Goal: Task Accomplishment & Management: Manage account settings

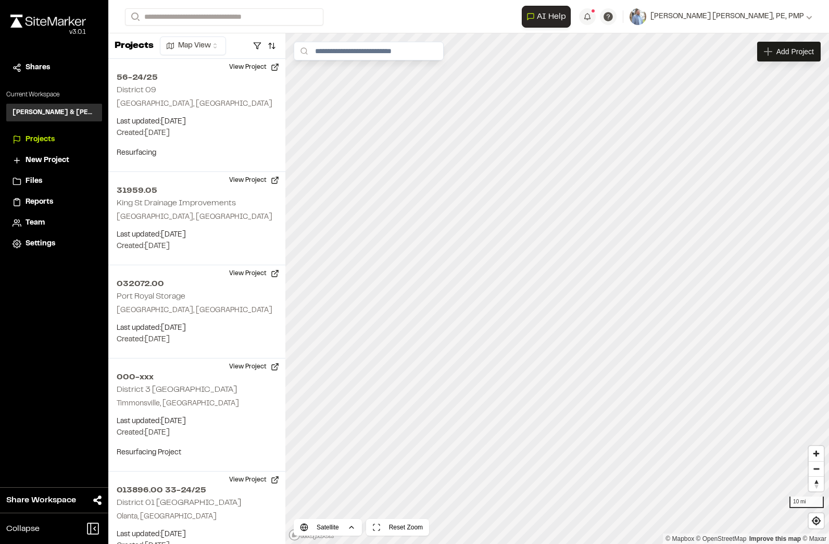
click at [39, 224] on span "Team" at bounding box center [35, 222] width 19 height 11
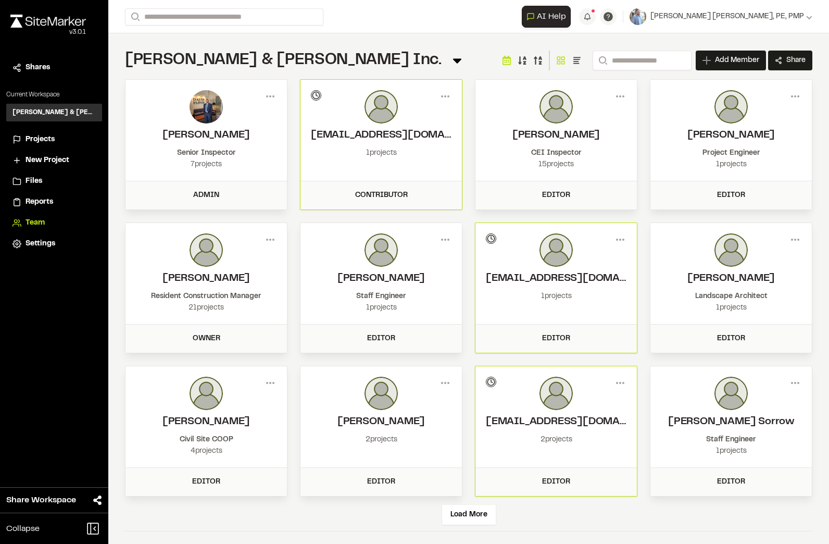
scroll to position [4, 0]
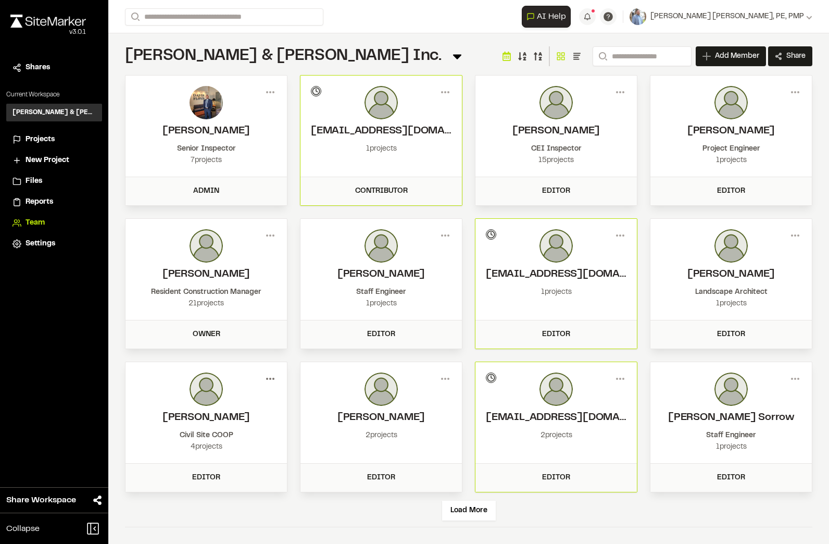
click at [268, 380] on icon at bounding box center [270, 378] width 17 height 17
click at [207, 433] on div "Remove" at bounding box center [233, 432] width 91 height 16
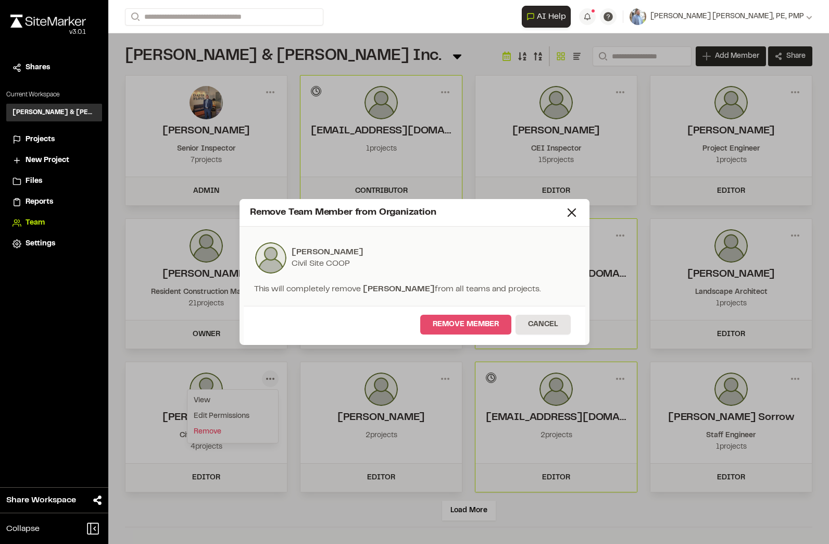
click at [469, 326] on button "Remove Member" at bounding box center [465, 325] width 91 height 20
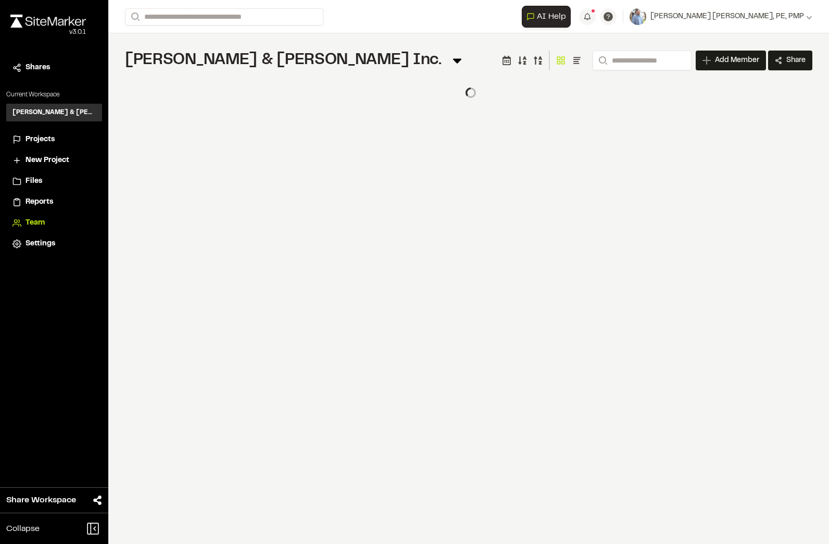
scroll to position [0, 0]
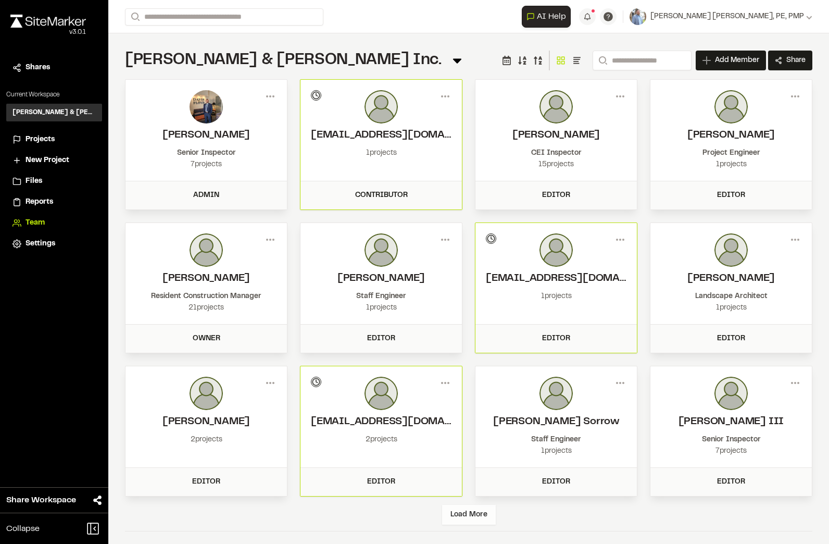
click at [468, 516] on div "Load More" at bounding box center [469, 515] width 54 height 20
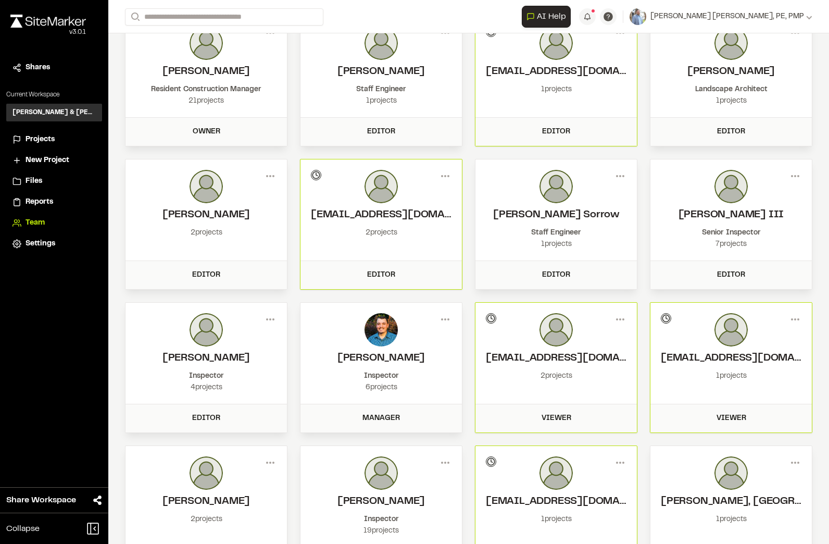
scroll to position [208, 0]
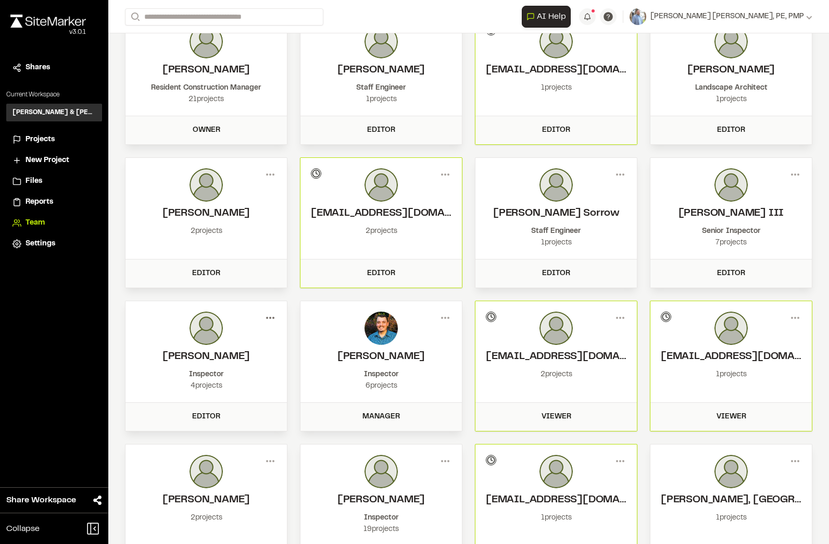
click at [273, 318] on icon at bounding box center [270, 317] width 17 height 17
click at [217, 373] on div "Remove" at bounding box center [233, 371] width 91 height 16
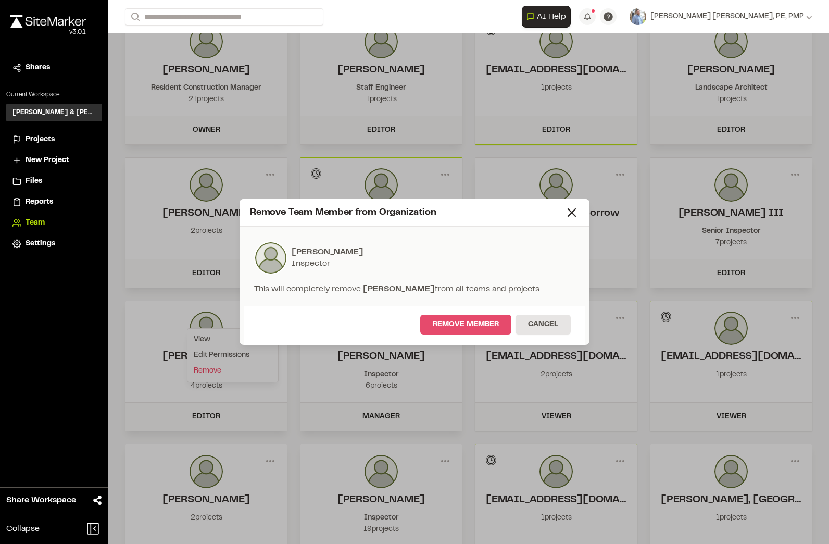
click at [462, 319] on button "Remove Member" at bounding box center [465, 325] width 91 height 20
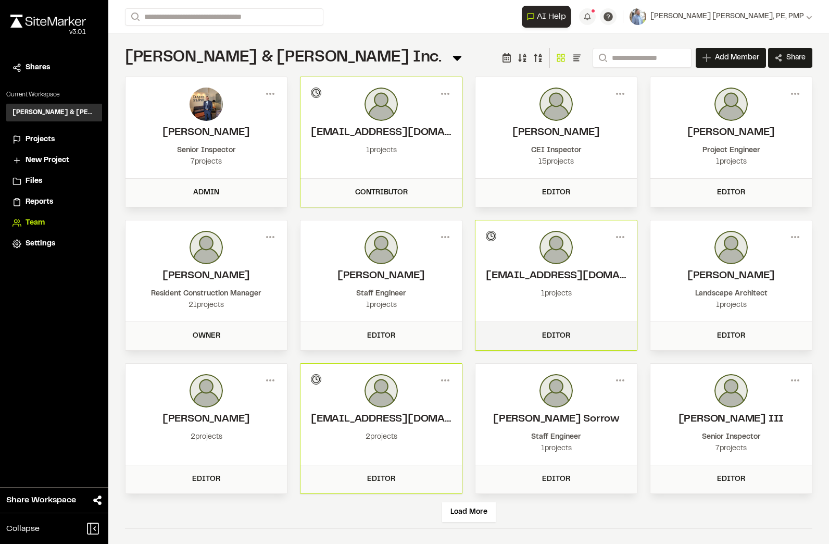
scroll to position [4, 0]
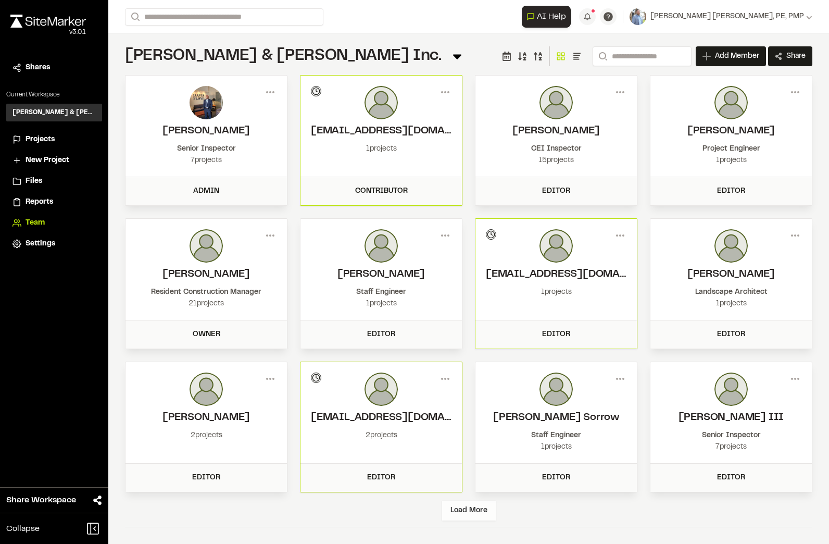
click at [472, 516] on div "Load More" at bounding box center [469, 511] width 54 height 20
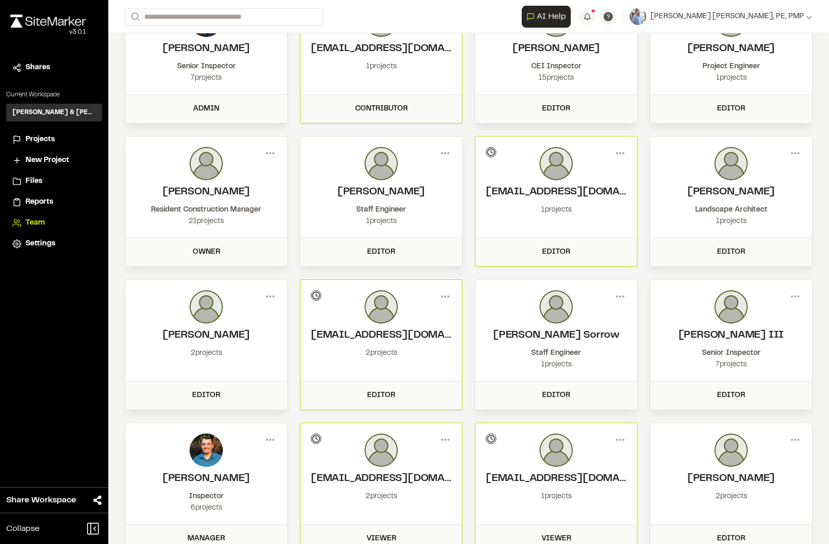
scroll to position [0, 0]
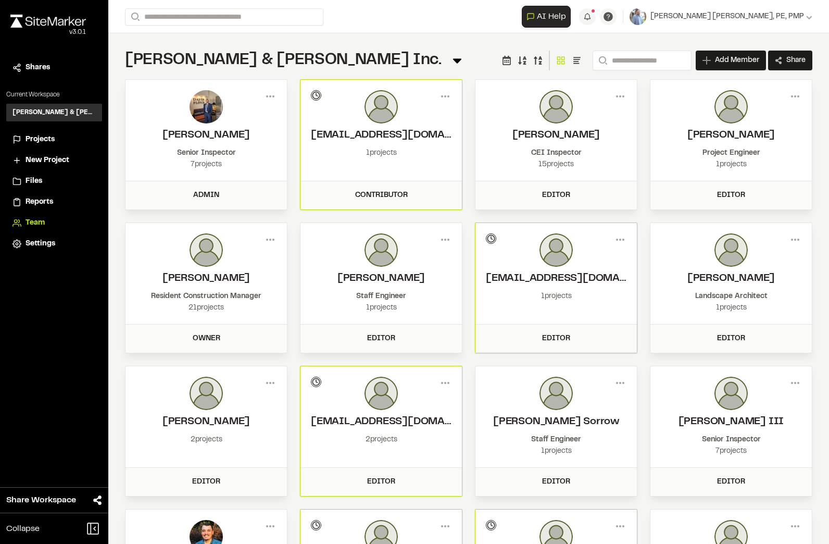
click at [36, 202] on span "Reports" at bounding box center [40, 201] width 28 height 11
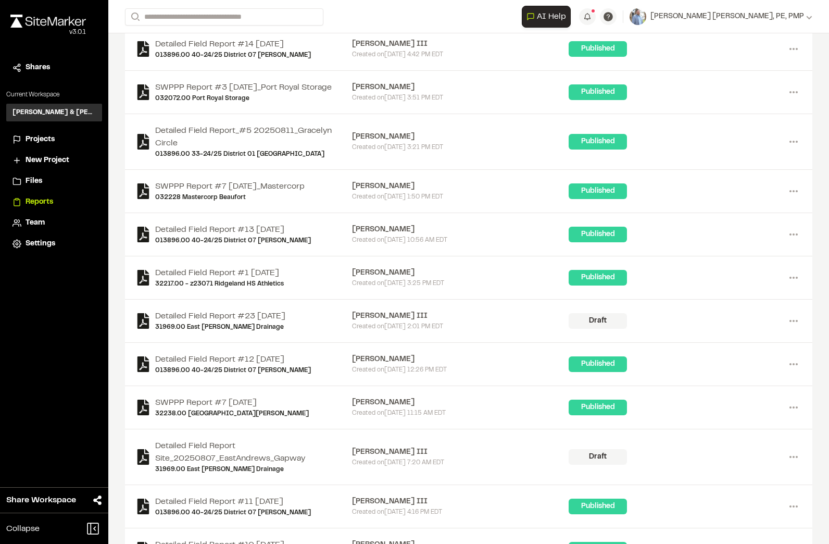
scroll to position [1413, 0]
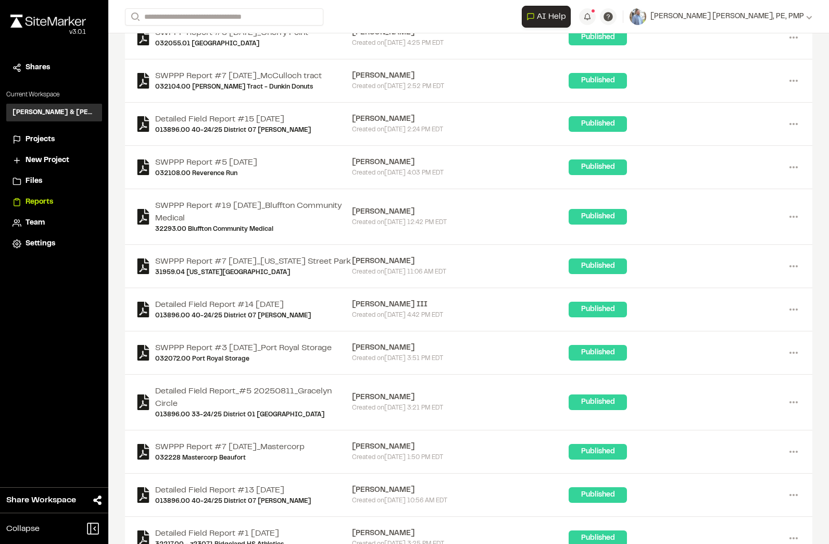
click at [48, 133] on li "Projects" at bounding box center [54, 140] width 96 height 20
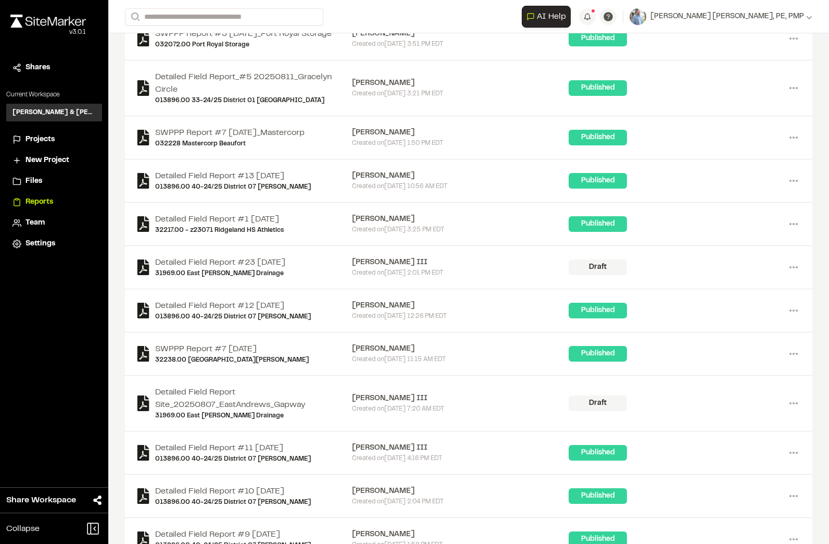
scroll to position [1778, 0]
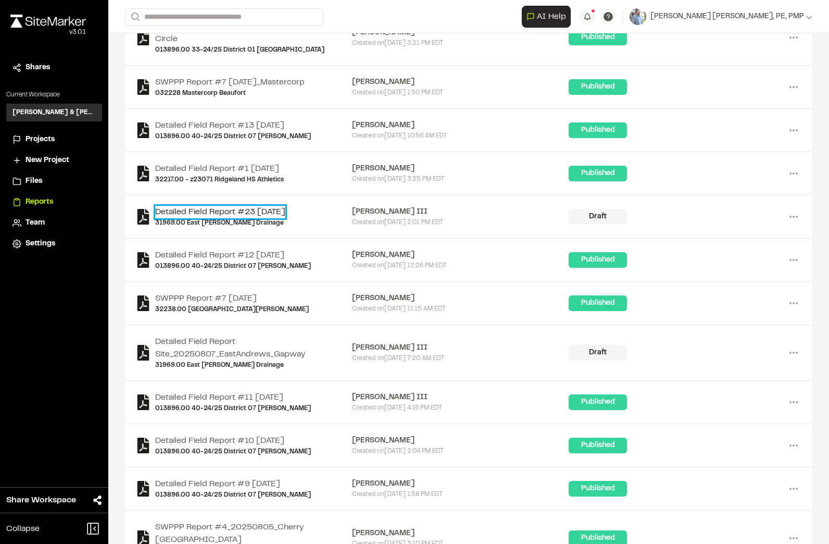
click at [237, 218] on link "Detailed Field Report #23 [DATE]" at bounding box center [220, 212] width 130 height 13
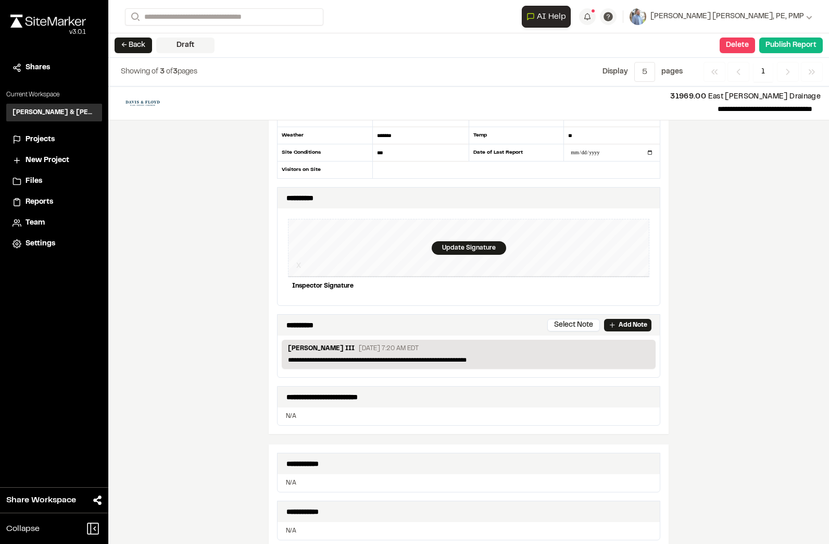
scroll to position [2, 0]
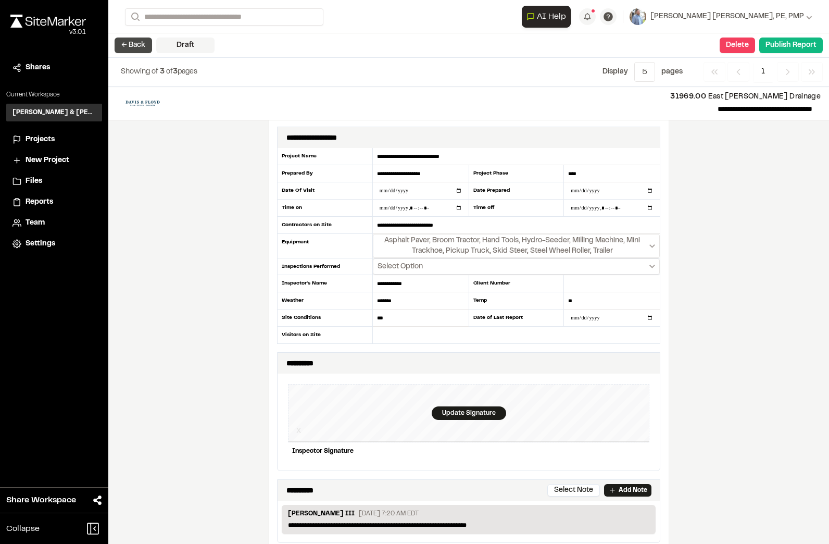
click at [129, 49] on button "← Back" at bounding box center [134, 46] width 38 height 16
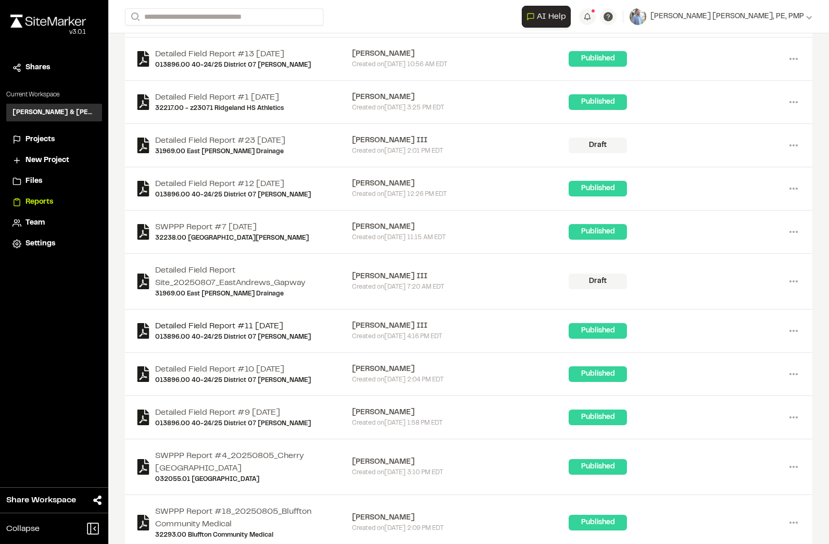
scroll to position [1882, 0]
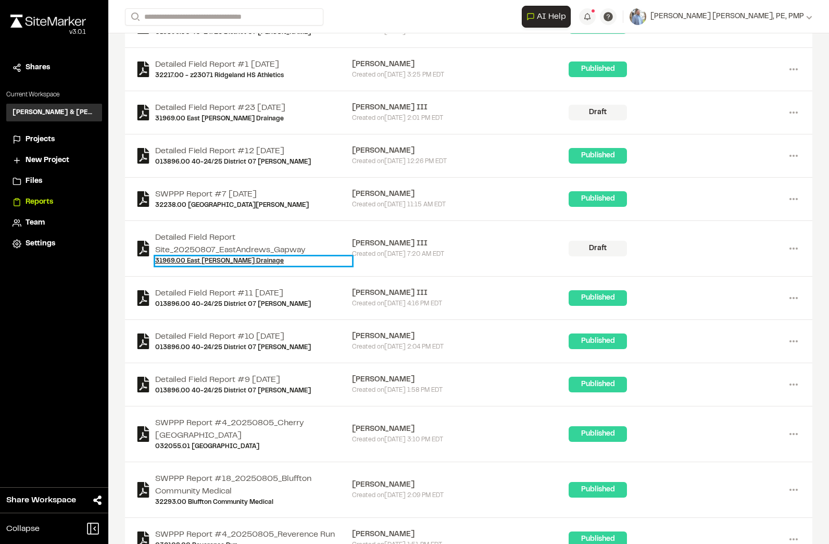
click at [223, 266] on link "31969.00 [GEOGRAPHIC_DATA][PERSON_NAME] Drainage" at bounding box center [253, 260] width 197 height 9
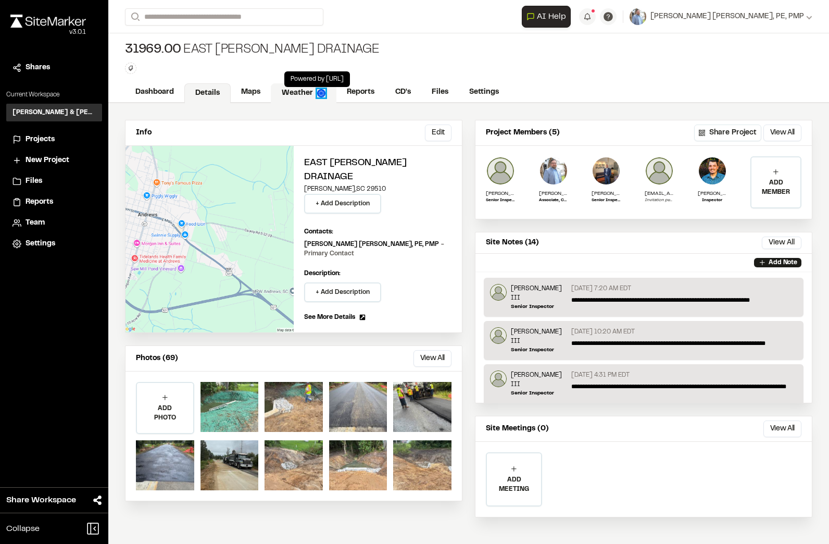
click at [321, 97] on img at bounding box center [321, 93] width 8 height 8
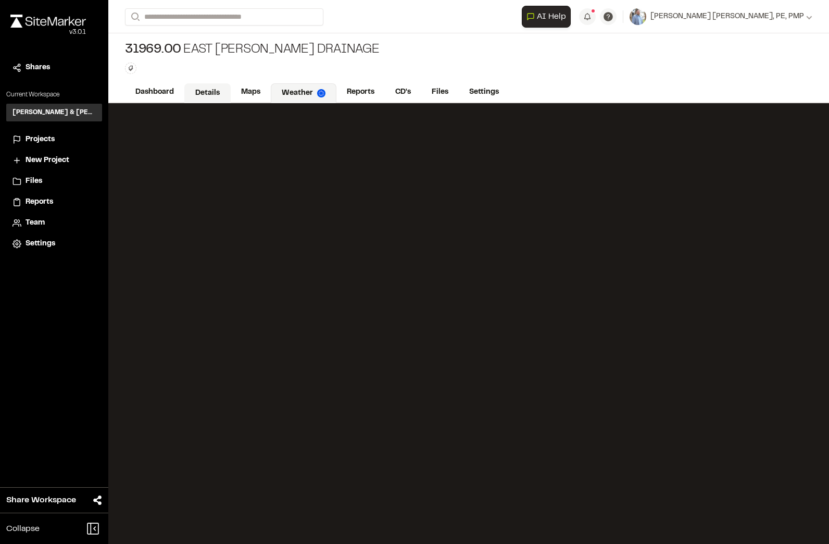
click at [217, 94] on link "Details" at bounding box center [207, 93] width 46 height 20
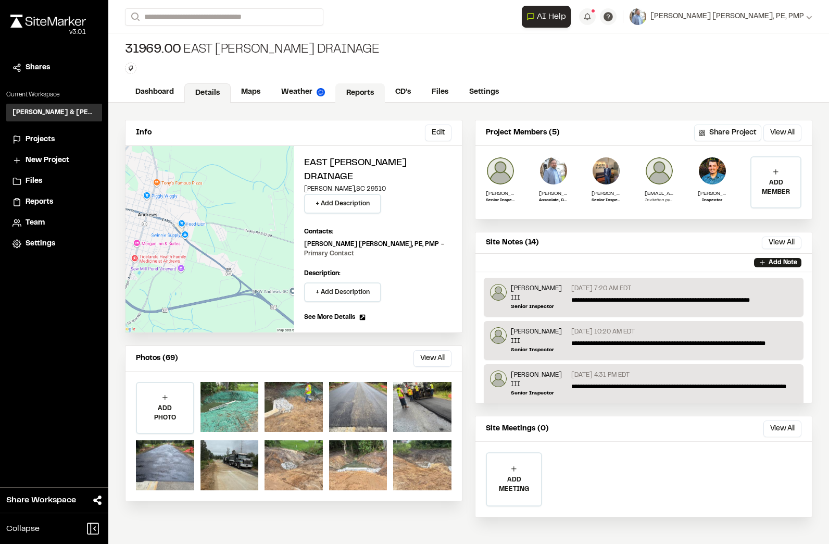
click at [351, 93] on link "Reports" at bounding box center [359, 93] width 49 height 20
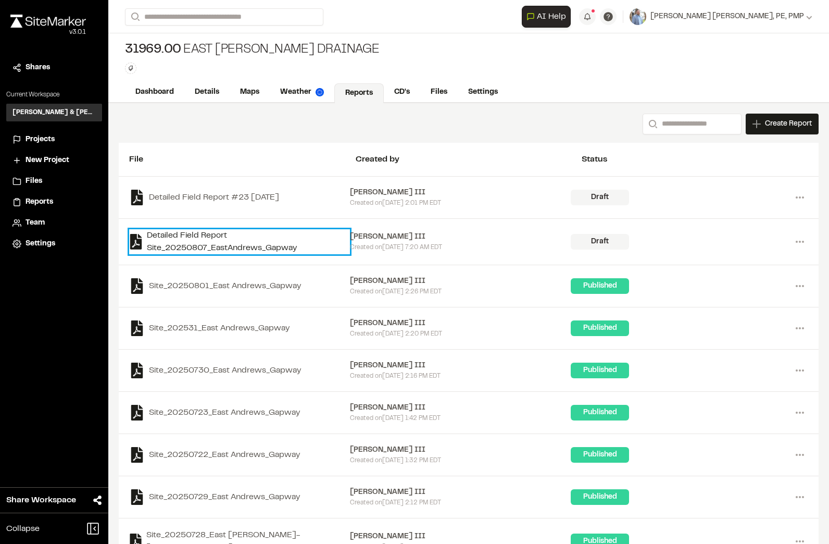
click at [188, 234] on link "Detailed Field Report Site_20250807_EastAndrews_Gapway" at bounding box center [239, 241] width 221 height 25
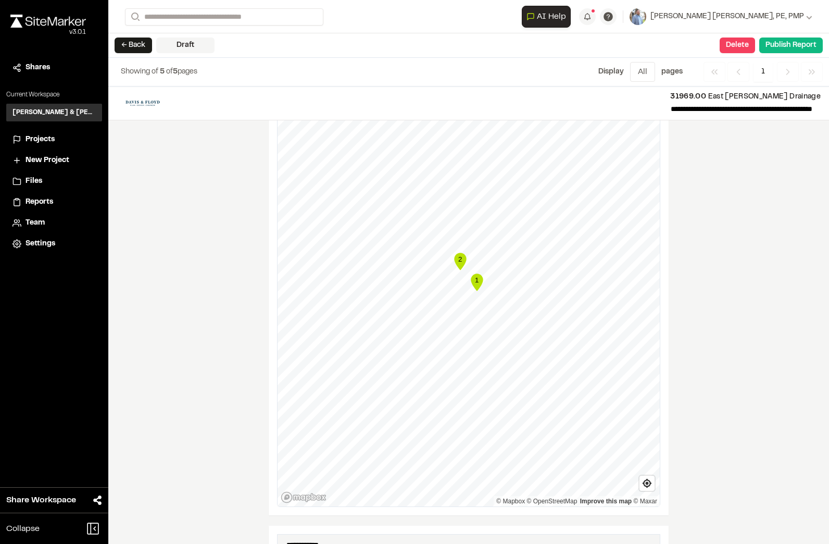
scroll to position [608, 0]
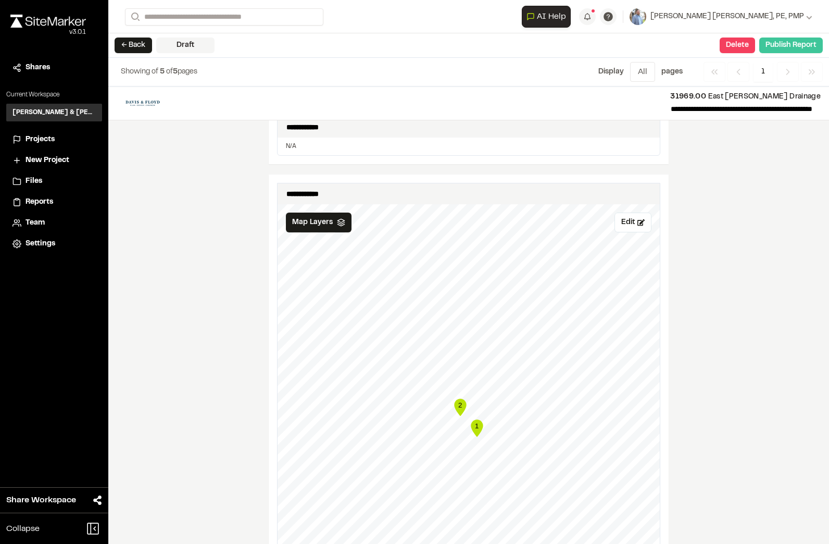
click at [806, 49] on button "Publish Report" at bounding box center [791, 46] width 64 height 16
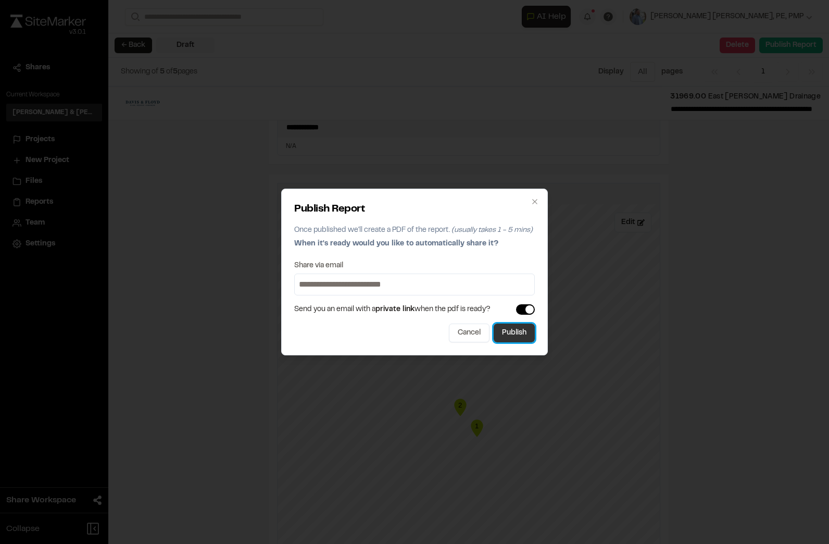
click at [513, 330] on button "Publish" at bounding box center [514, 332] width 41 height 19
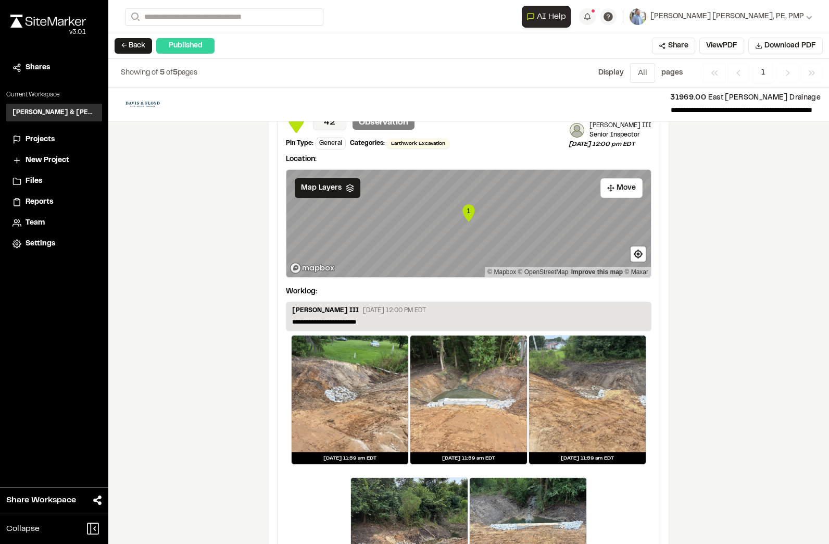
scroll to position [1250, 0]
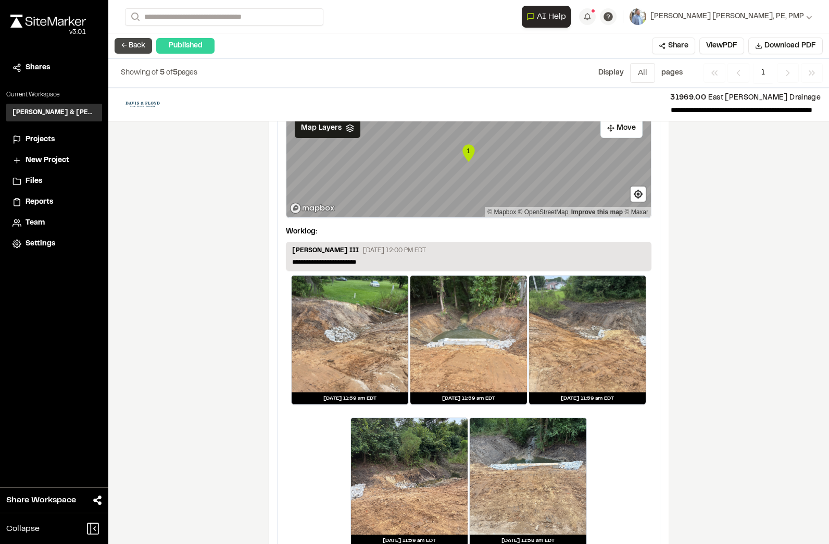
click at [138, 48] on button "← Back" at bounding box center [134, 46] width 38 height 16
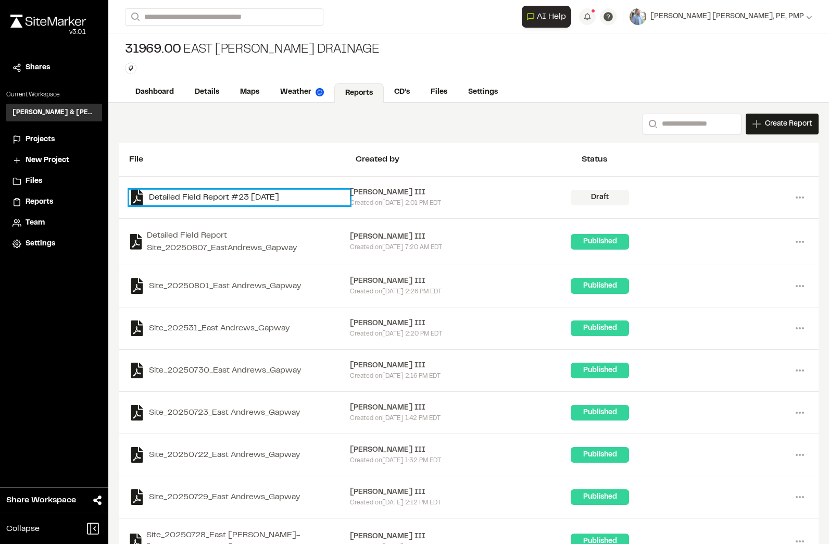
click at [219, 195] on link "Detailed Field Report #23 [DATE]" at bounding box center [239, 198] width 221 height 16
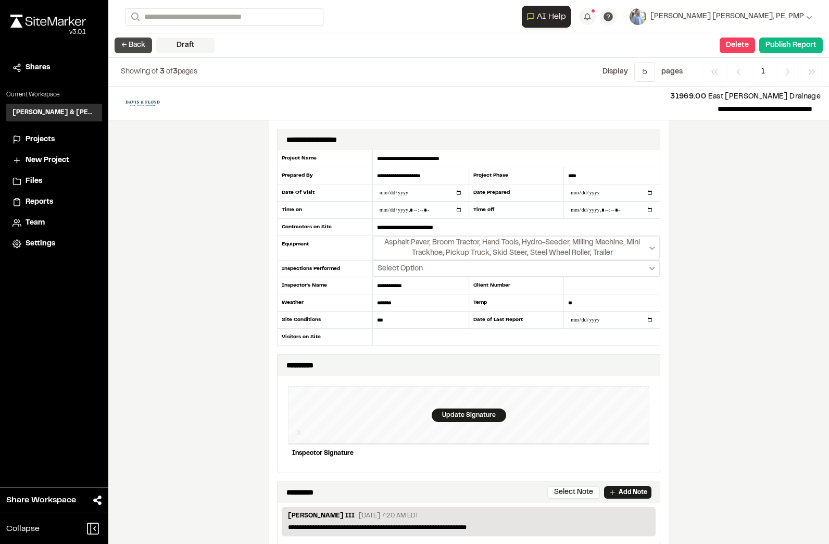
click at [127, 45] on button "← Back" at bounding box center [134, 46] width 38 height 16
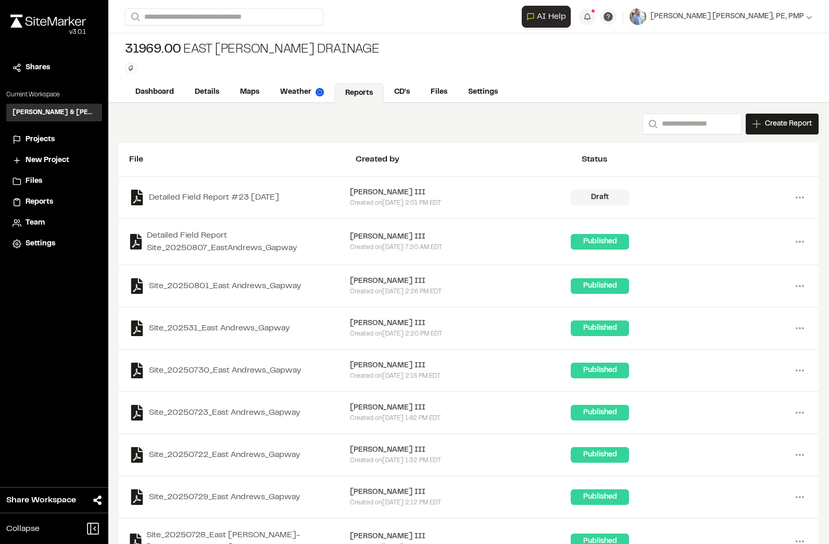
click at [34, 138] on span "Projects" at bounding box center [40, 139] width 29 height 11
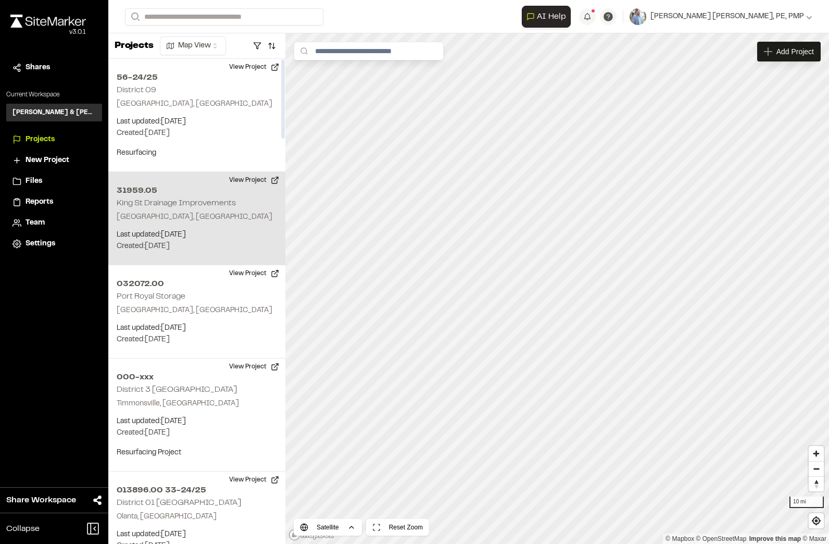
click at [202, 203] on h2 "King St Drainage Improvements" at bounding box center [176, 202] width 119 height 7
click at [257, 178] on button "View Project" at bounding box center [254, 180] width 63 height 17
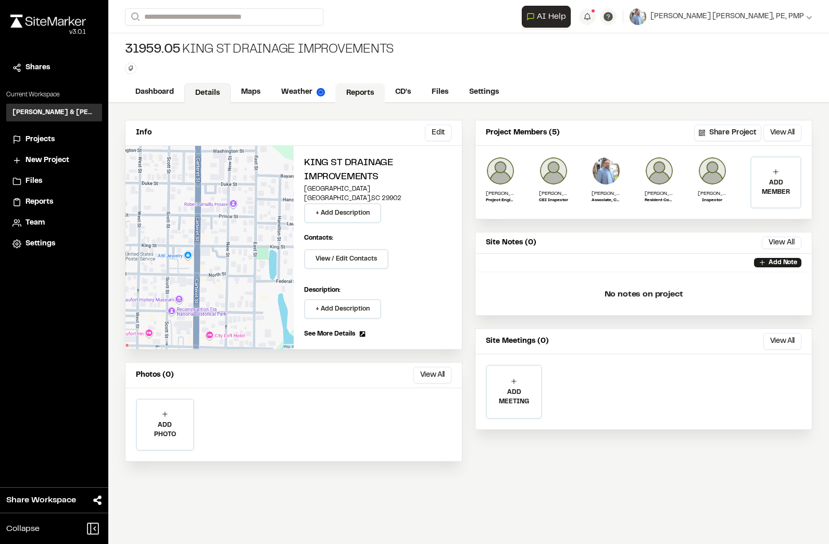
click at [356, 90] on link "Reports" at bounding box center [359, 93] width 49 height 20
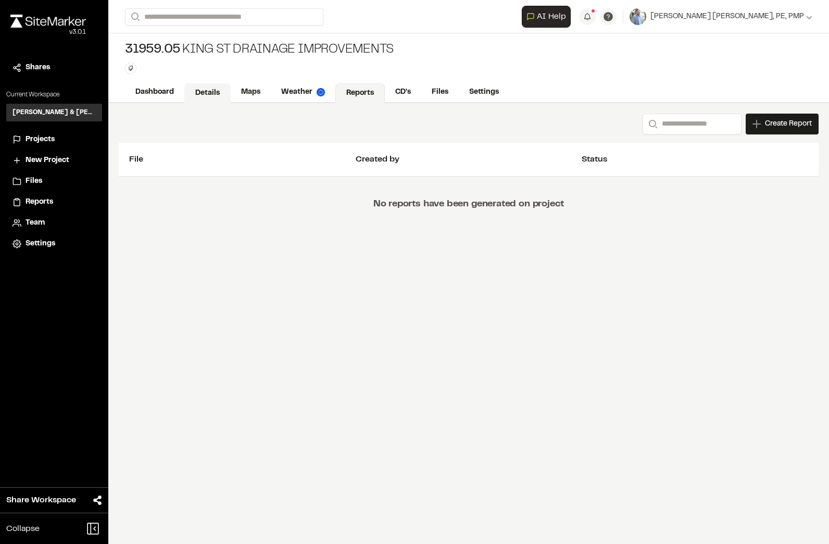
click at [224, 90] on link "Details" at bounding box center [207, 93] width 46 height 20
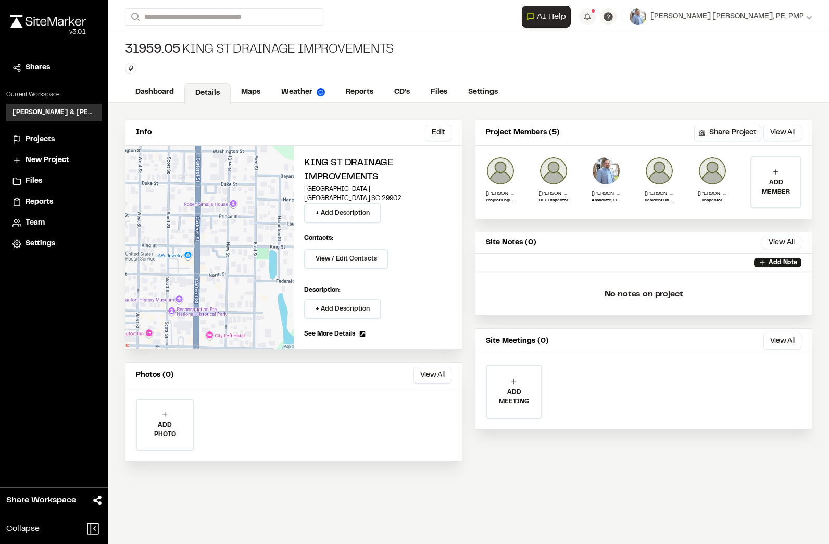
click at [35, 198] on span "Reports" at bounding box center [40, 201] width 28 height 11
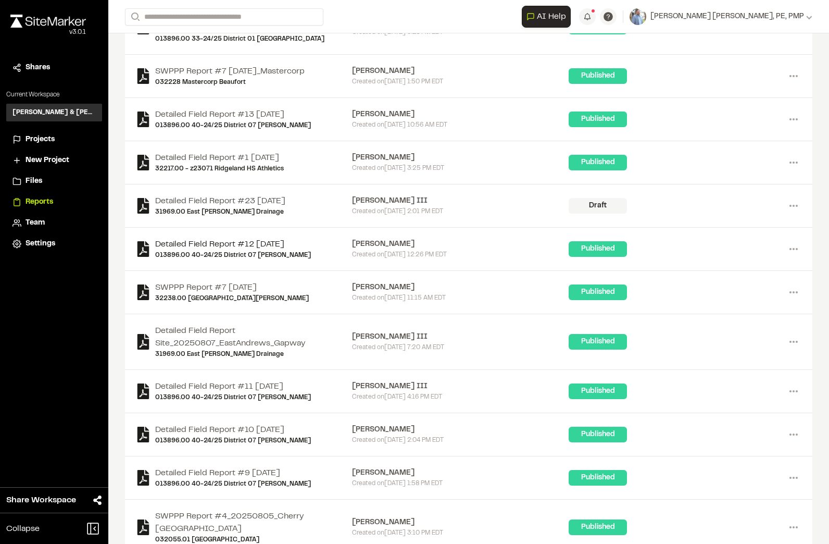
scroll to position [1815, 0]
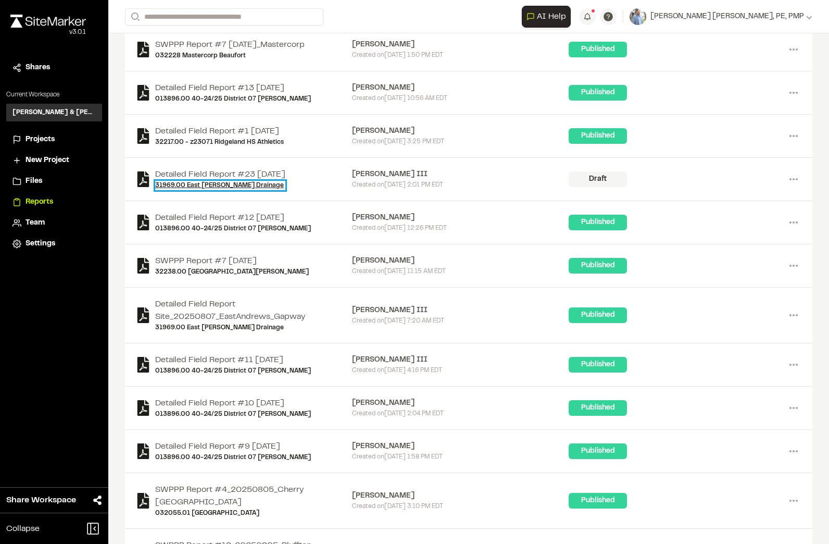
click at [229, 190] on link "31969.00 [GEOGRAPHIC_DATA][PERSON_NAME] Drainage" at bounding box center [220, 185] width 130 height 9
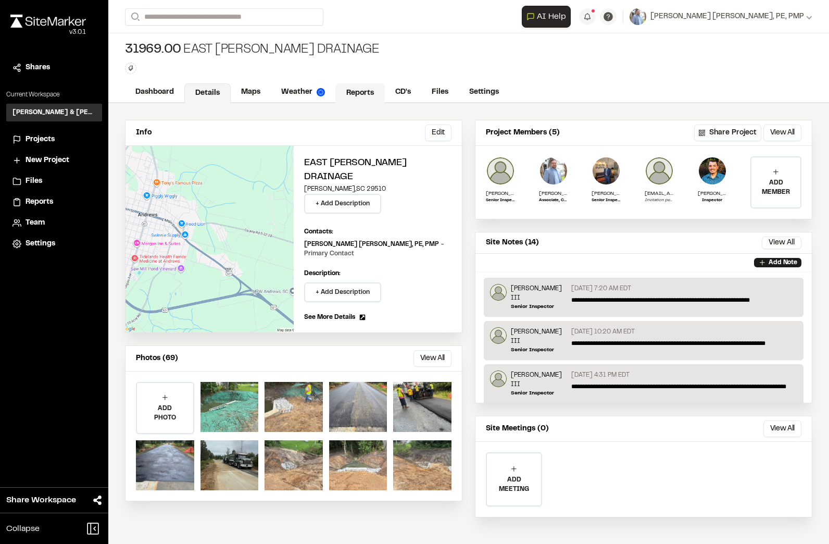
click at [364, 87] on link "Reports" at bounding box center [359, 93] width 49 height 20
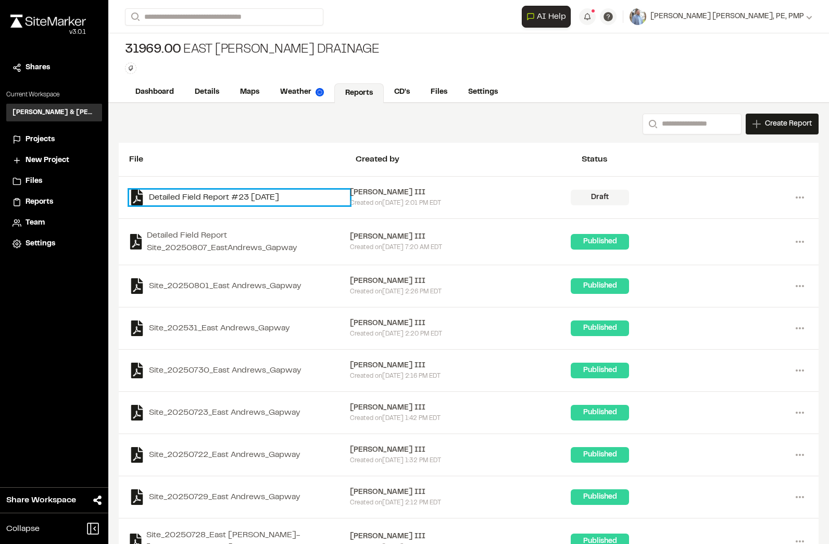
click at [216, 198] on link "Detailed Field Report #23 [DATE]" at bounding box center [239, 198] width 221 height 16
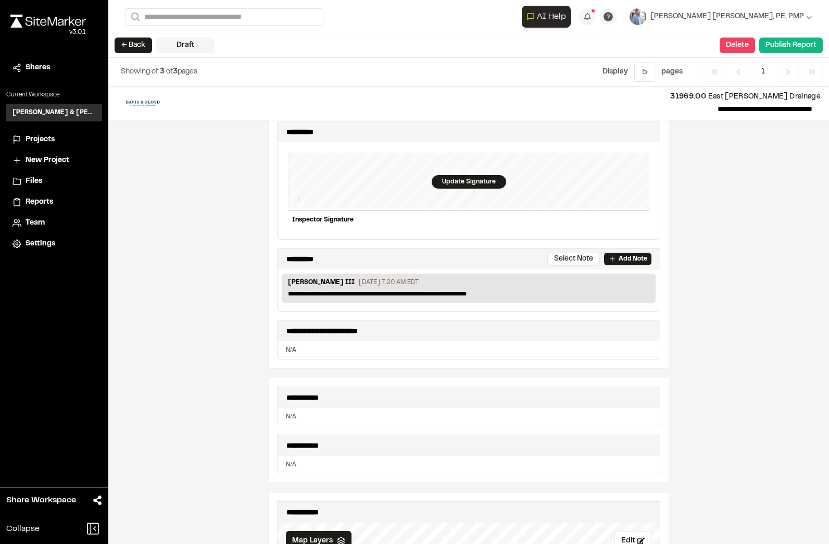
scroll to position [52, 0]
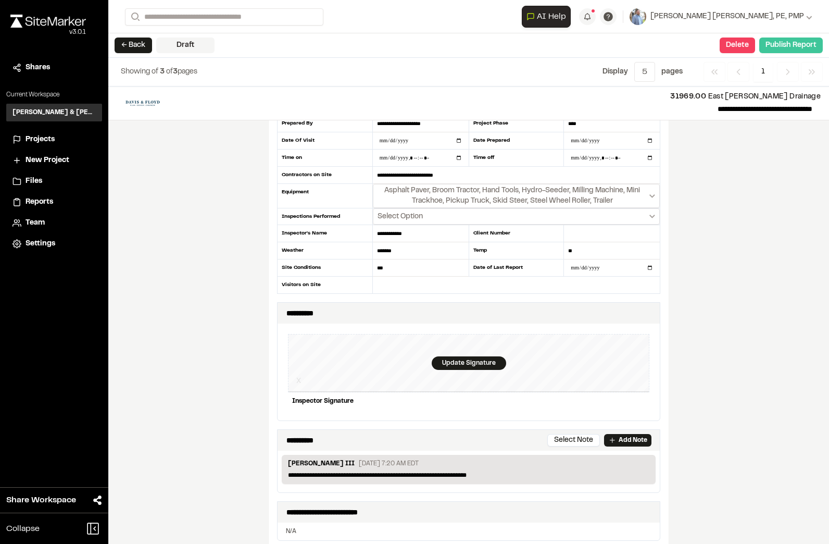
click at [771, 44] on button "Publish Report" at bounding box center [791, 46] width 64 height 16
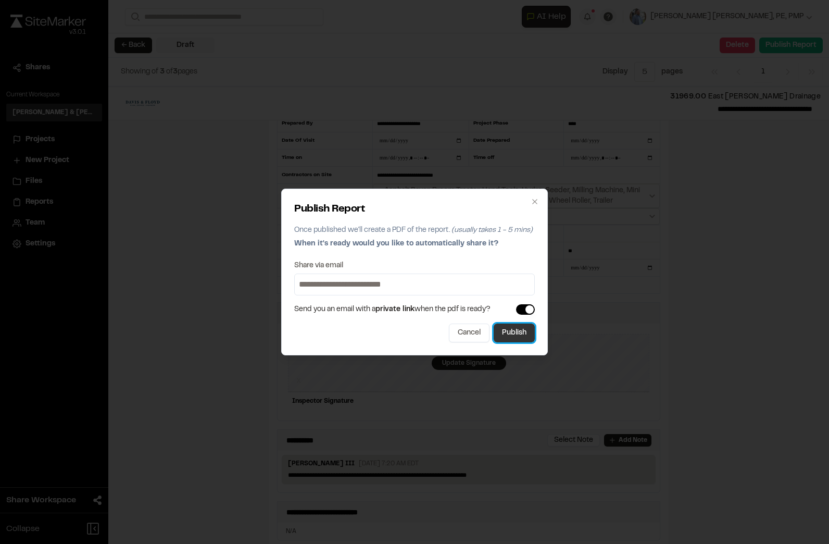
click at [510, 328] on button "Publish" at bounding box center [514, 332] width 41 height 19
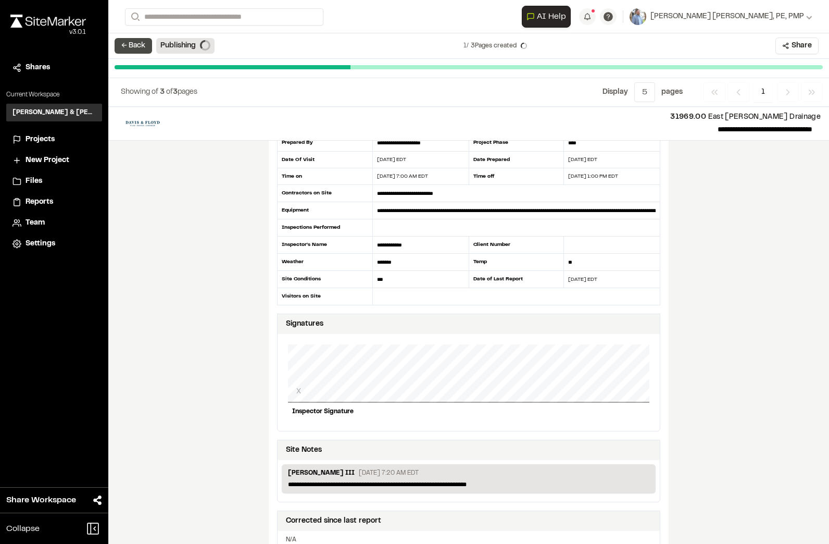
click at [139, 41] on button "← Back" at bounding box center [134, 46] width 38 height 16
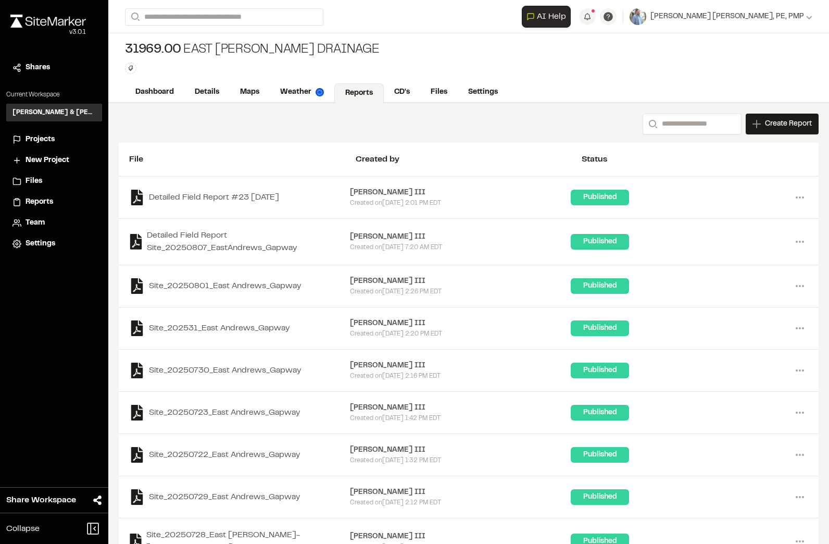
click at [35, 68] on span "Shares" at bounding box center [38, 67] width 24 height 11
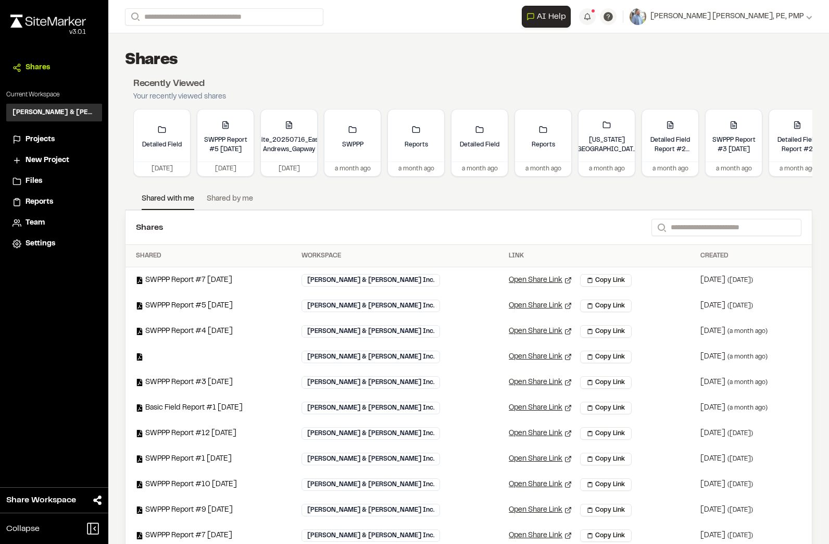
click at [38, 135] on span "Projects" at bounding box center [40, 139] width 29 height 11
